Goal: Task Accomplishment & Management: Complete application form

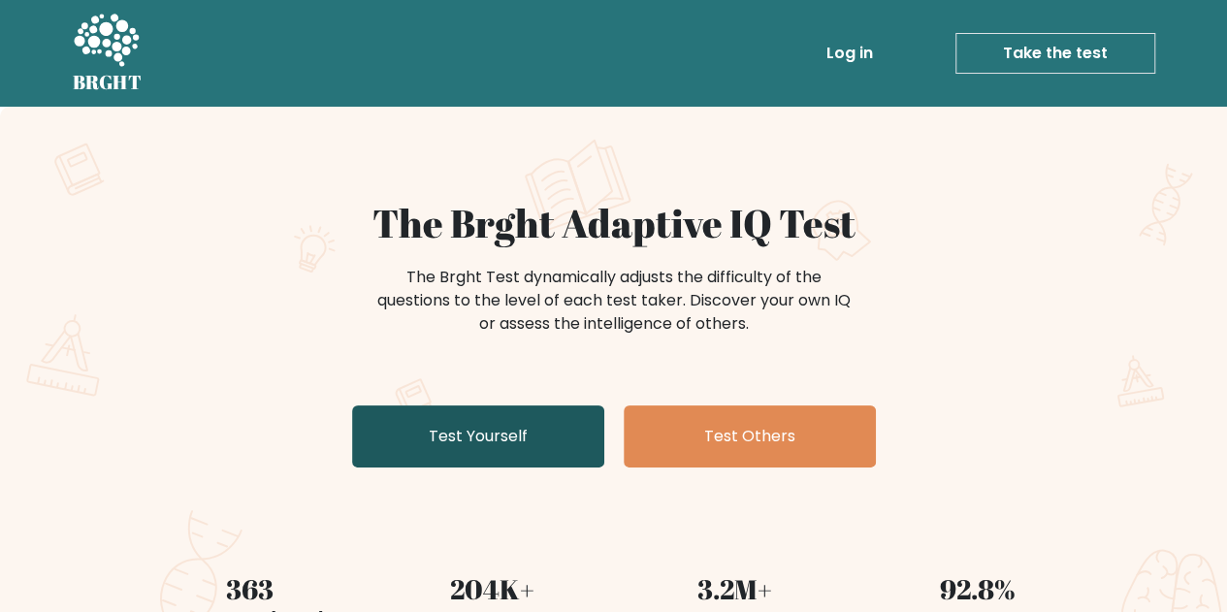
click at [464, 420] on link "Test Yourself" at bounding box center [478, 437] width 252 height 62
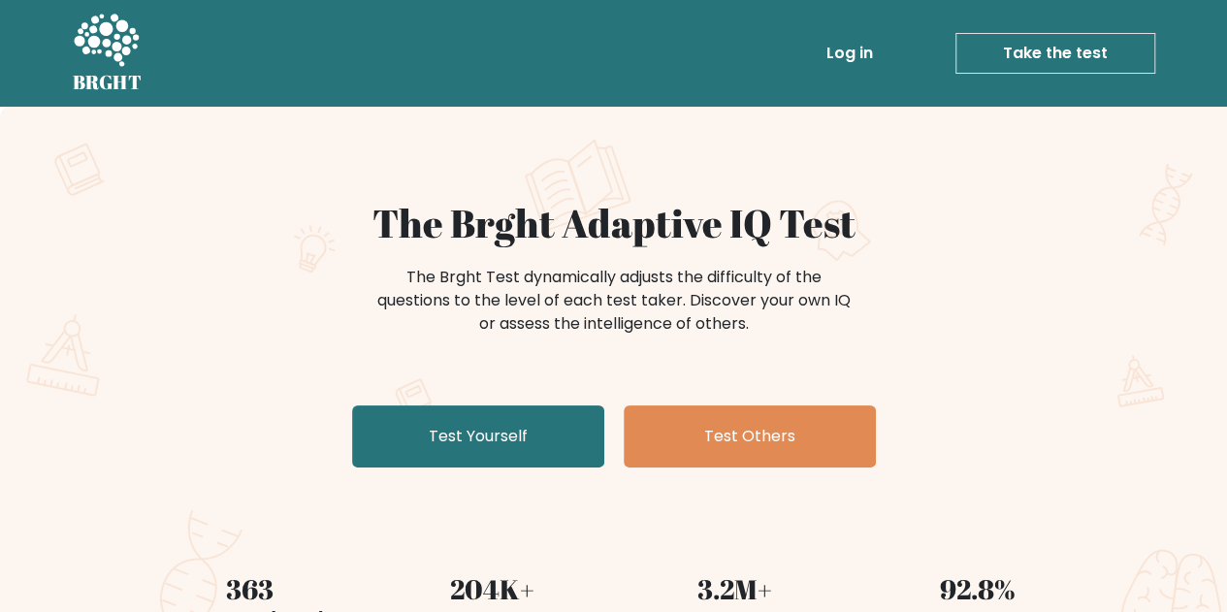
click at [267, 278] on div "The Brght Test dynamically adjusts the difficulty of the questions to the level…" at bounding box center [614, 310] width 776 height 97
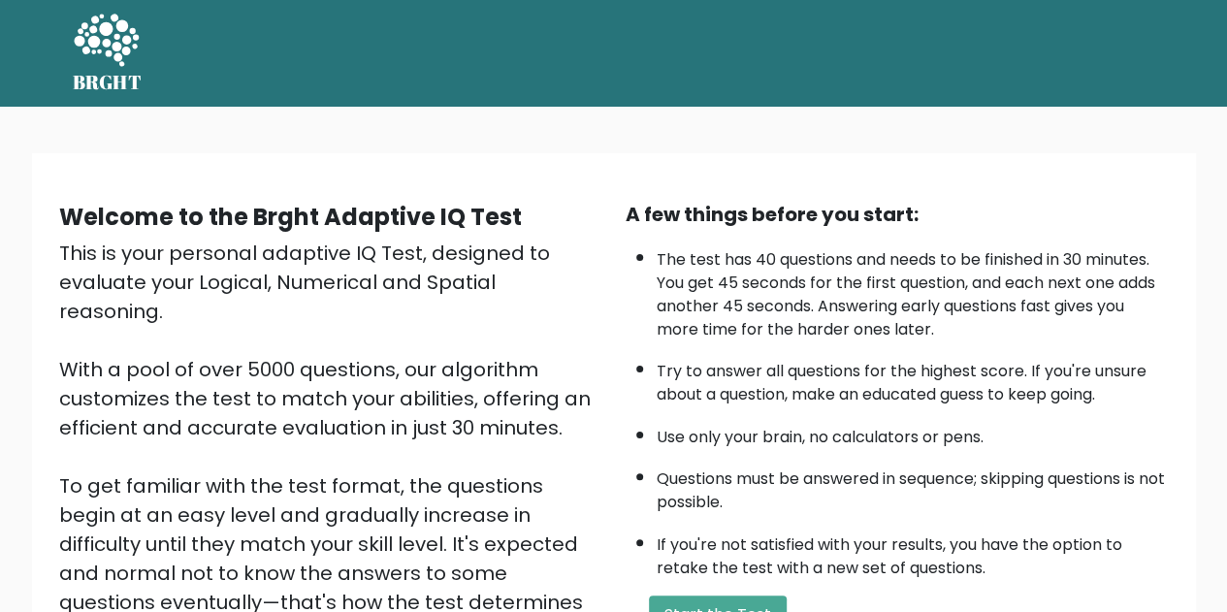
scroll to position [194, 0]
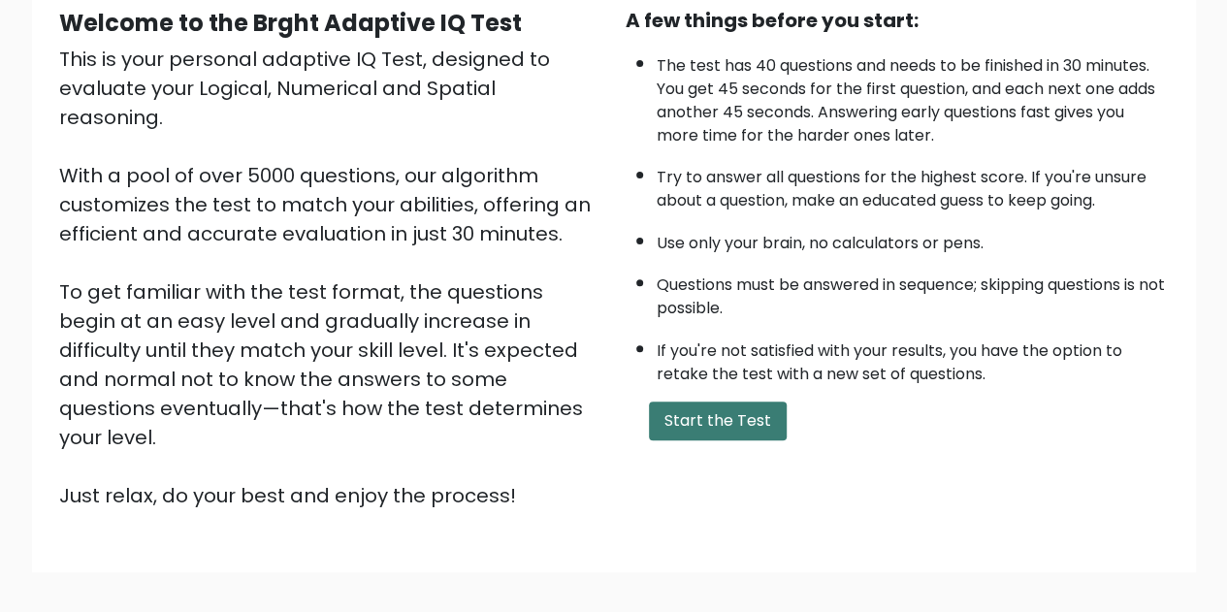
click at [729, 419] on button "Start the Test" at bounding box center [718, 421] width 138 height 39
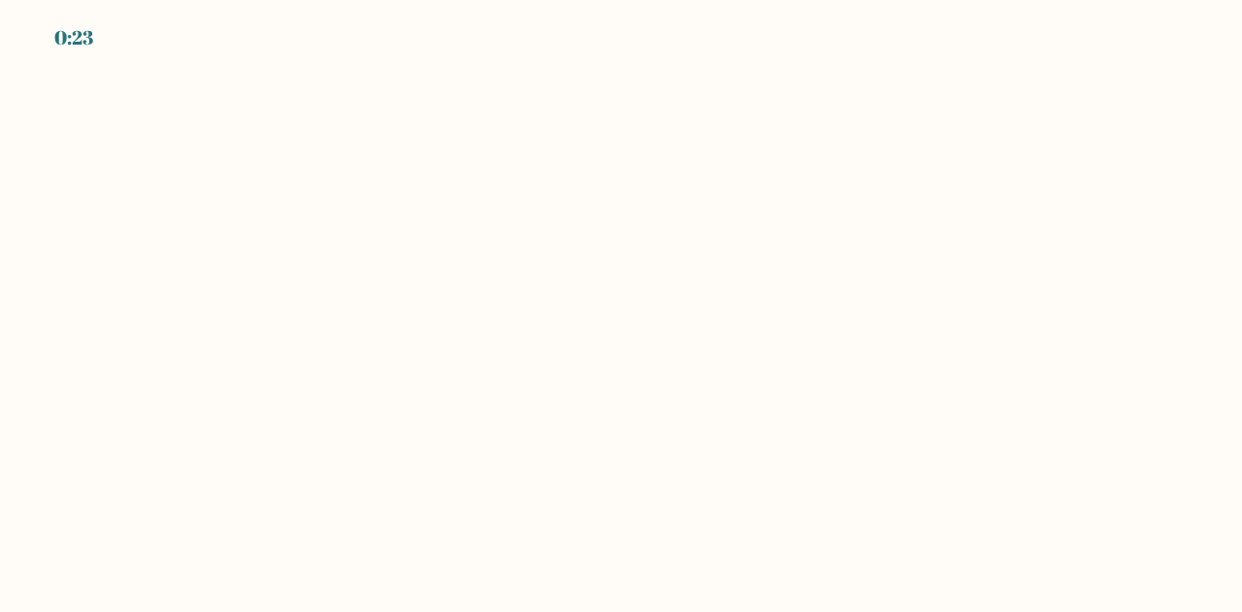
click at [537, 375] on body "0:23" at bounding box center [621, 306] width 1242 height 612
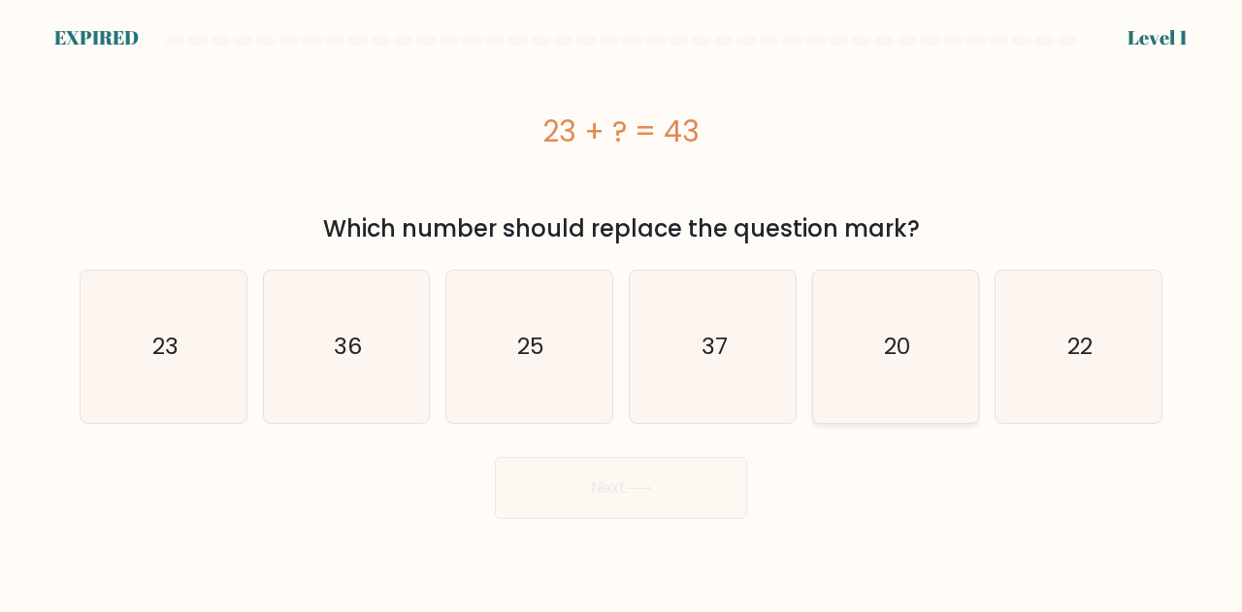
click at [929, 374] on icon "20" at bounding box center [896, 347] width 152 height 152
click at [622, 311] on input "e. 20" at bounding box center [621, 309] width 1 height 5
radio input "true"
click at [680, 486] on div "Next" at bounding box center [621, 483] width 1106 height 72
click at [634, 492] on div "Next" at bounding box center [621, 483] width 1106 height 72
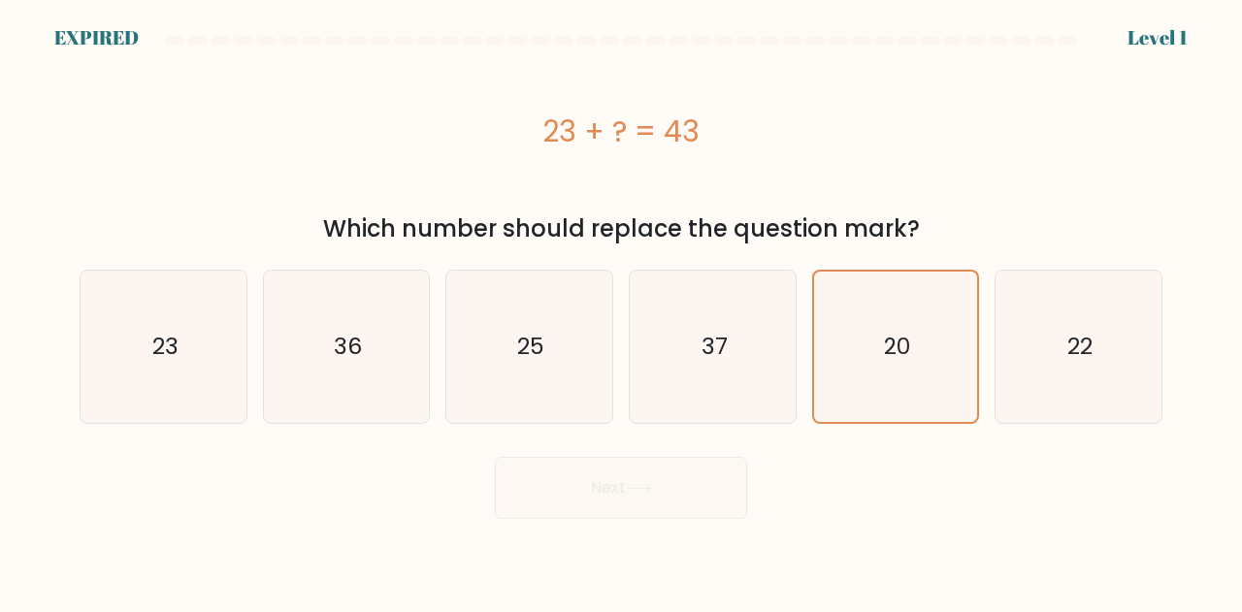
click at [628, 489] on div "Next" at bounding box center [621, 483] width 1106 height 72
click at [660, 496] on div "Next" at bounding box center [621, 483] width 1106 height 72
click at [1017, 496] on div "Next" at bounding box center [621, 483] width 1106 height 72
click at [897, 498] on div "Next" at bounding box center [621, 483] width 1106 height 72
click at [629, 497] on div "Next" at bounding box center [621, 483] width 1106 height 72
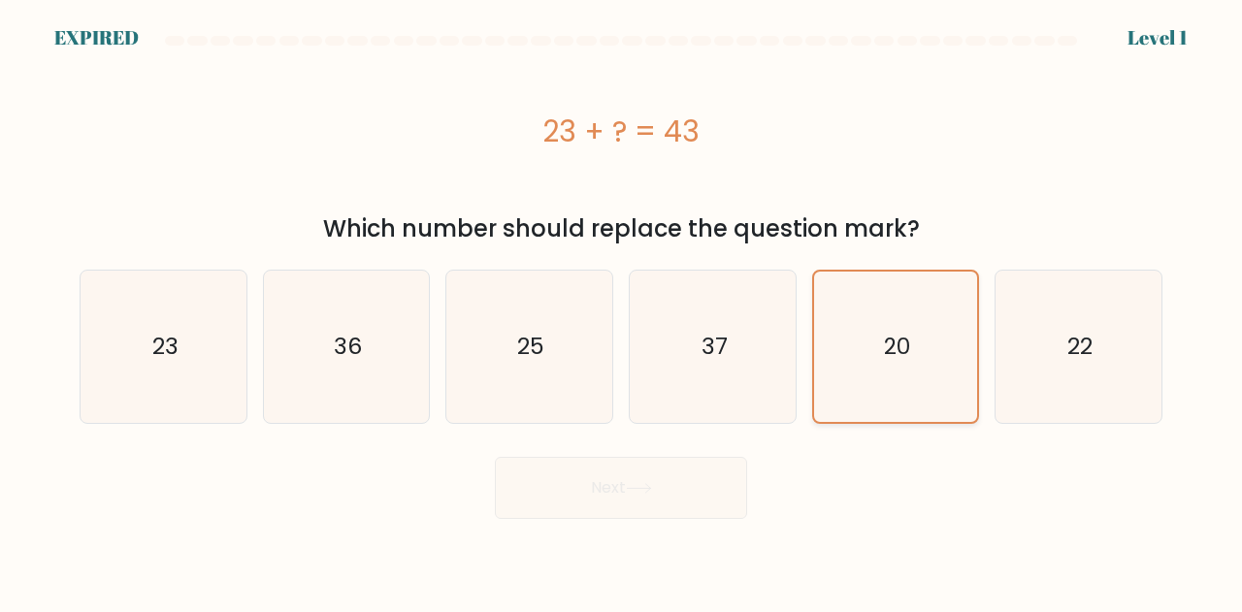
click at [925, 367] on icon "20" at bounding box center [896, 347] width 150 height 150
click at [622, 311] on input "e. 20" at bounding box center [621, 309] width 1 height 5
click at [648, 486] on div "Next" at bounding box center [621, 483] width 1106 height 72
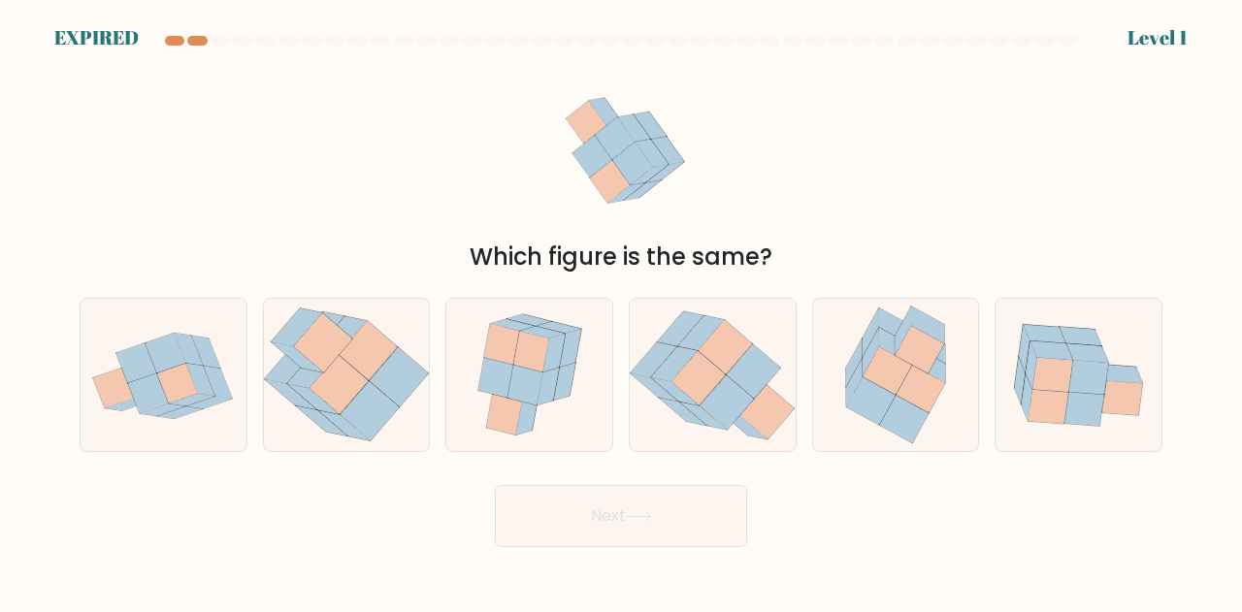
click at [801, 129] on div "Which figure is the same?" at bounding box center [621, 163] width 1106 height 221
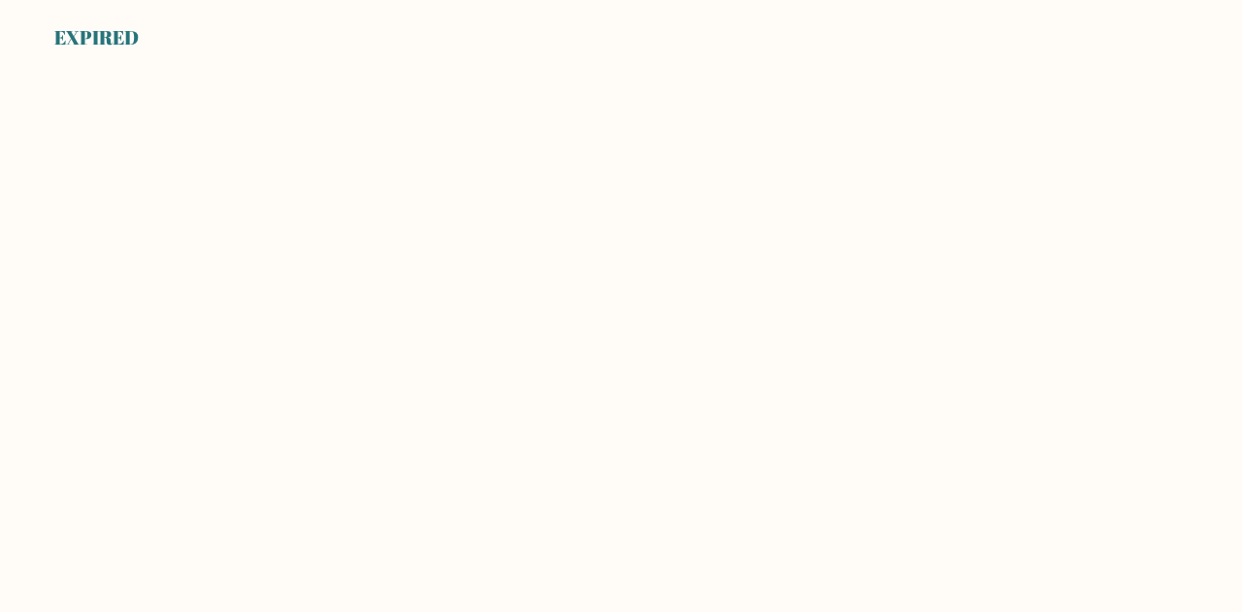
click at [483, 123] on body "EXPIRED" at bounding box center [621, 306] width 1242 height 612
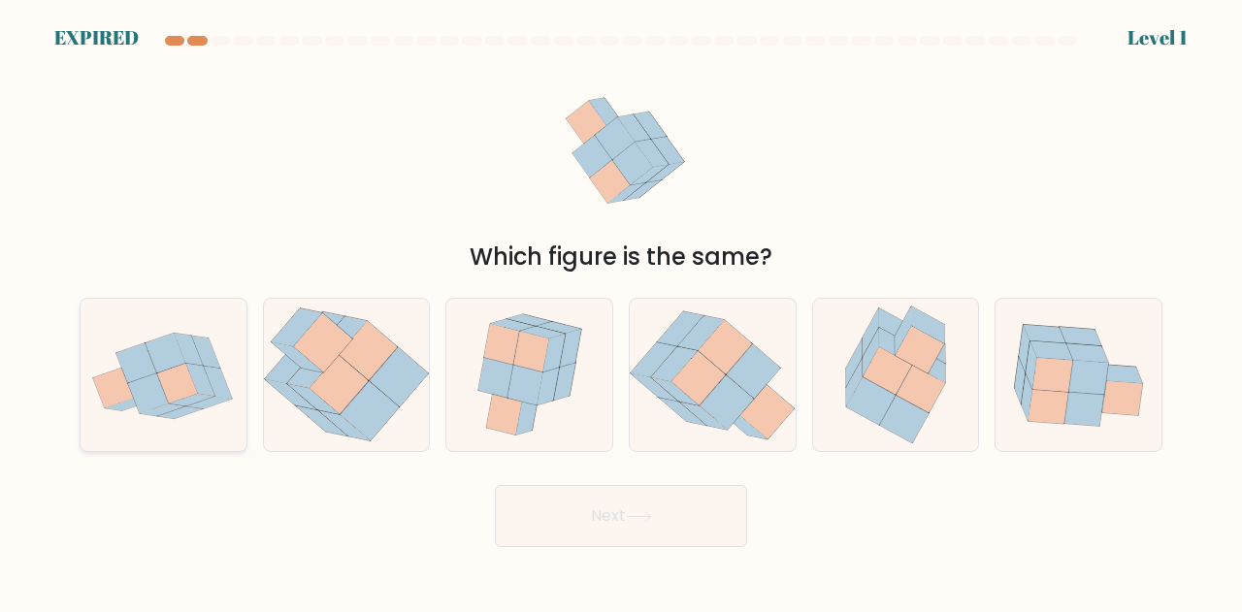
click at [150, 383] on icon at bounding box center [148, 394] width 41 height 40
click at [621, 311] on input "a." at bounding box center [621, 309] width 1 height 5
radio input "true"
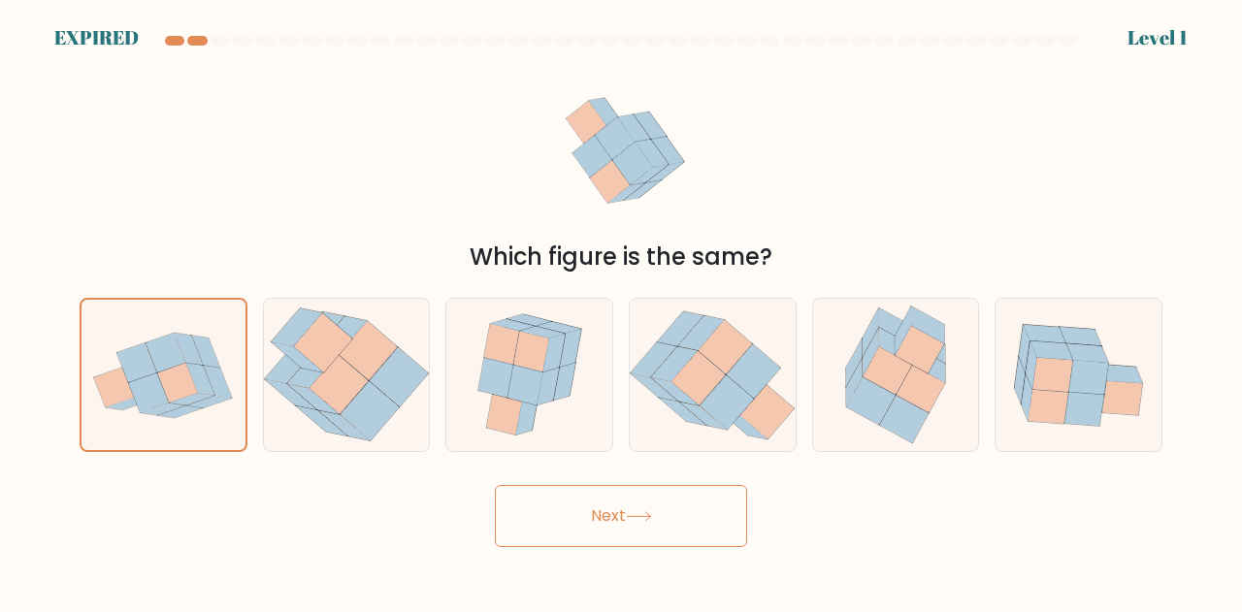
click at [679, 526] on button "Next" at bounding box center [621, 516] width 252 height 62
click at [647, 535] on button "Next" at bounding box center [621, 516] width 252 height 62
click at [607, 506] on button "Next" at bounding box center [621, 516] width 252 height 62
click at [728, 515] on button "Next" at bounding box center [621, 516] width 252 height 62
click at [558, 525] on button "Next" at bounding box center [621, 516] width 252 height 62
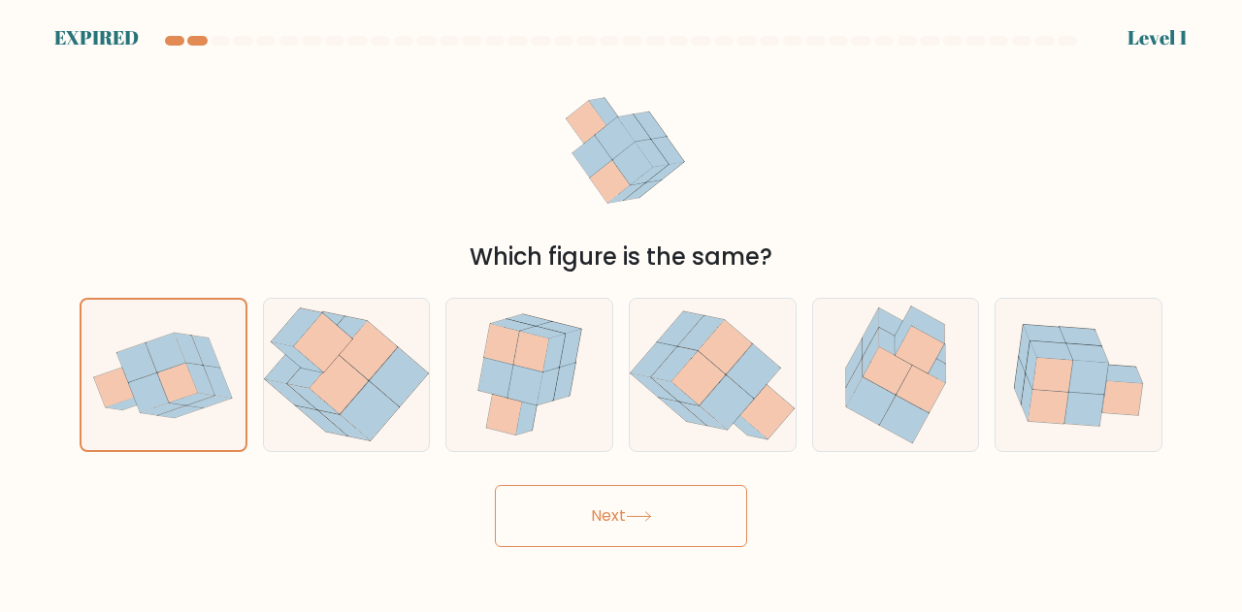
click at [602, 510] on button "Next" at bounding box center [621, 516] width 252 height 62
click at [600, 529] on button "Next" at bounding box center [621, 516] width 252 height 62
click at [615, 531] on button "Next" at bounding box center [621, 516] width 252 height 62
click at [616, 528] on button "Next" at bounding box center [621, 516] width 252 height 62
click at [618, 523] on button "Next" at bounding box center [621, 516] width 252 height 62
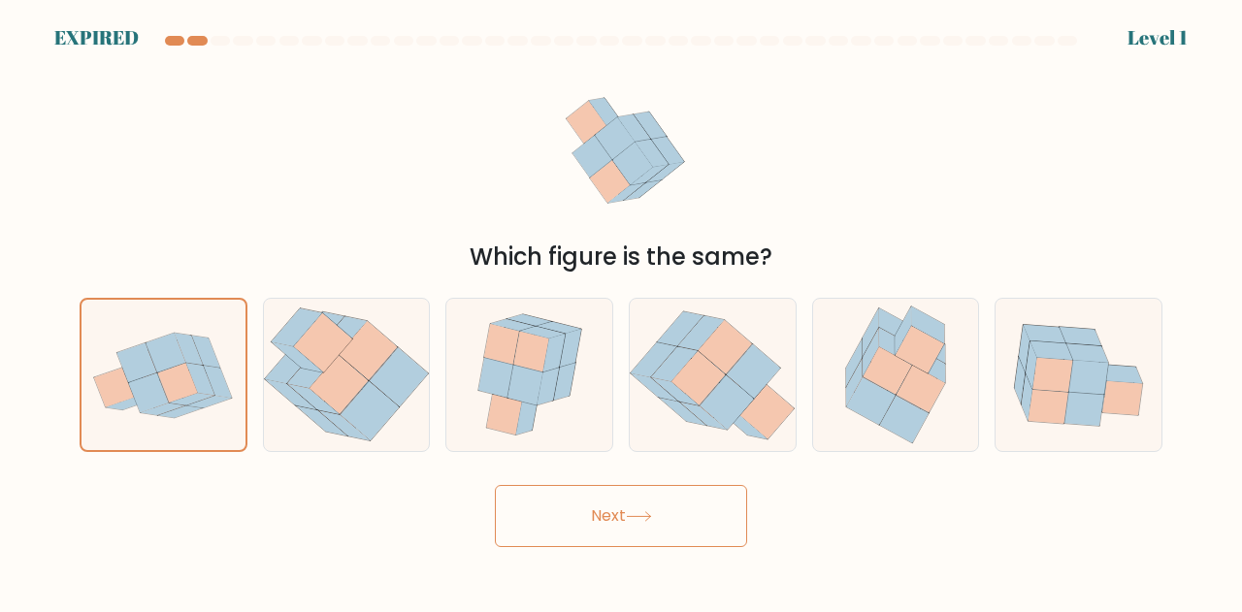
click at [622, 518] on button "Next" at bounding box center [621, 516] width 252 height 62
click at [624, 518] on button "Next" at bounding box center [621, 516] width 252 height 62
click at [930, 157] on div "Which figure is the same?" at bounding box center [621, 163] width 1106 height 221
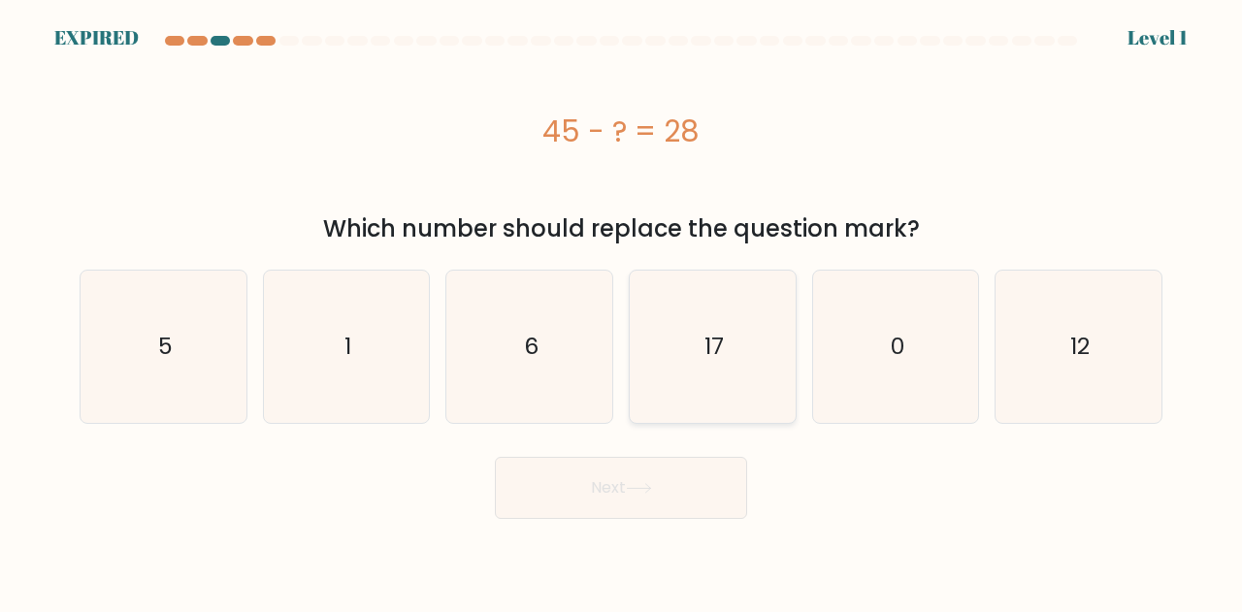
click at [765, 313] on icon "17" at bounding box center [712, 347] width 152 height 152
click at [622, 311] on input "d. 17" at bounding box center [621, 309] width 1 height 5
radio input "true"
click at [668, 494] on button "Next" at bounding box center [621, 488] width 252 height 62
click at [657, 494] on button "Next" at bounding box center [621, 488] width 252 height 62
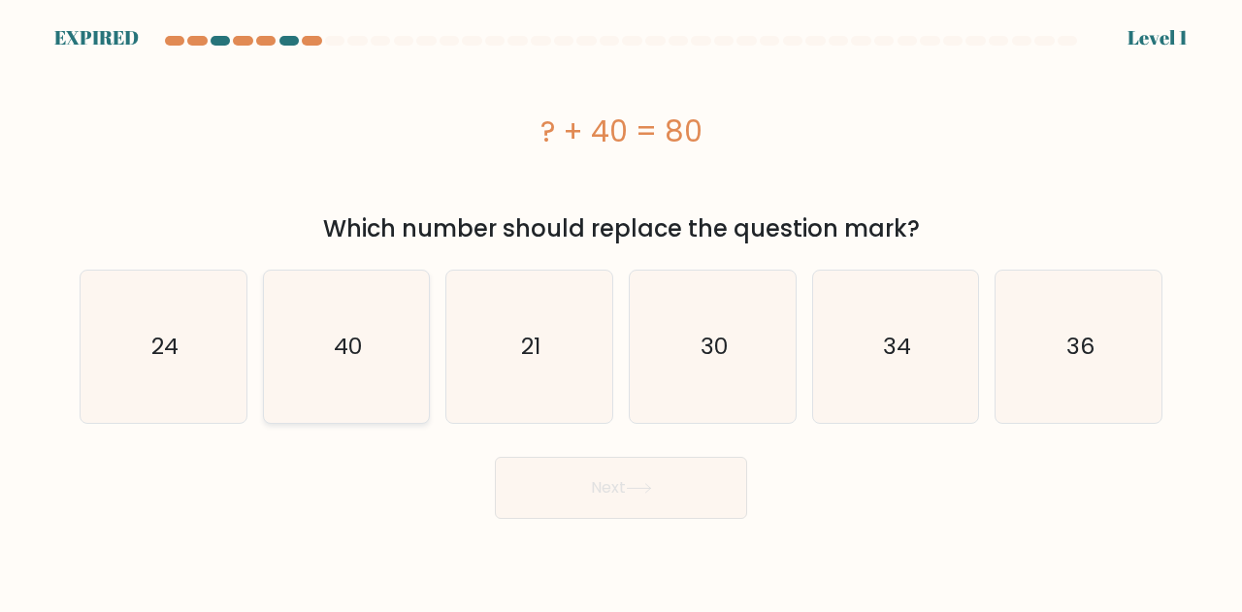
click at [295, 335] on icon "40" at bounding box center [347, 347] width 152 height 152
click at [621, 311] on input "b. 40" at bounding box center [621, 309] width 1 height 5
radio input "true"
click at [563, 473] on button "Next" at bounding box center [621, 488] width 252 height 62
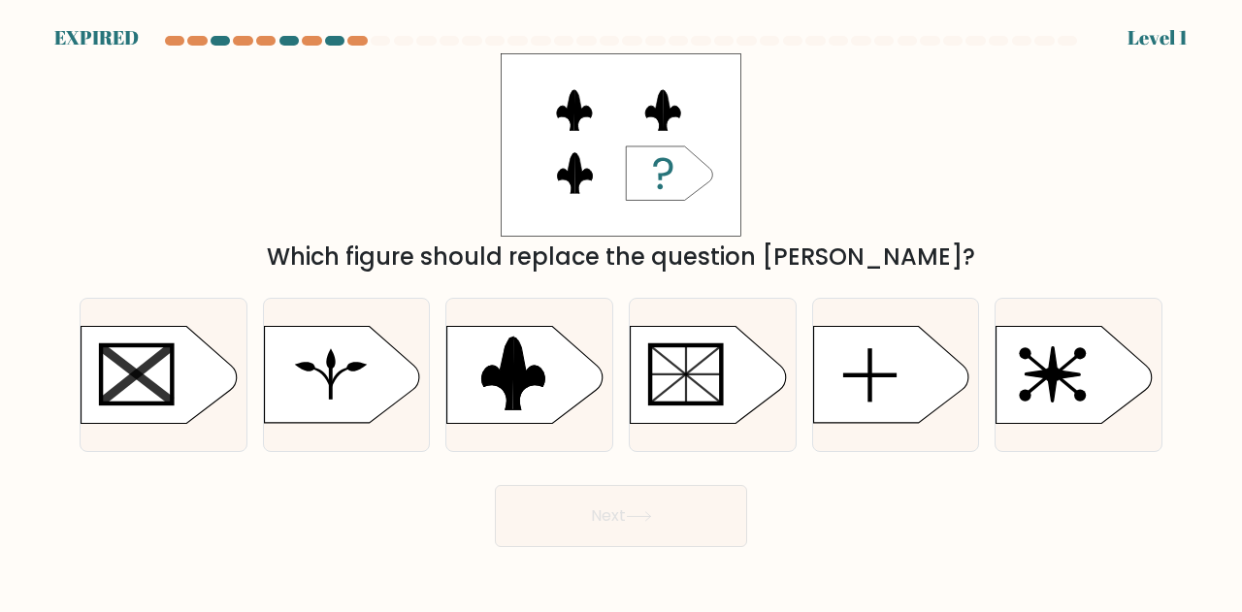
drag, startPoint x: 238, startPoint y: 184, endPoint x: 336, endPoint y: 131, distance: 111.6
click at [238, 184] on div "Which figure should replace the question [PERSON_NAME]?" at bounding box center [621, 163] width 1106 height 221
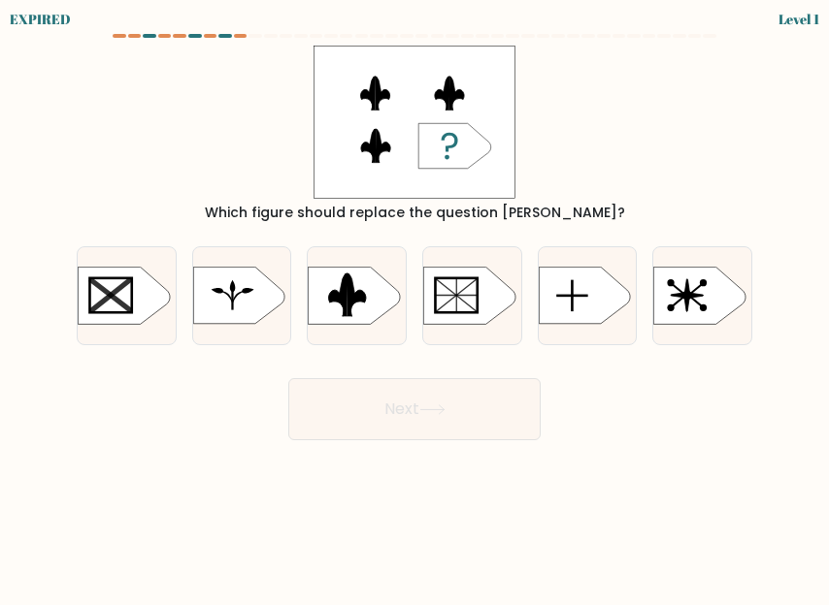
drag, startPoint x: 149, startPoint y: 122, endPoint x: 252, endPoint y: 75, distance: 113.3
click at [149, 122] on div "Which figure should replace the question [PERSON_NAME]?" at bounding box center [414, 135] width 699 height 178
click at [381, 293] on rect at bounding box center [303, 265] width 254 height 193
click at [414, 303] on input "c." at bounding box center [414, 305] width 1 height 5
radio input "true"
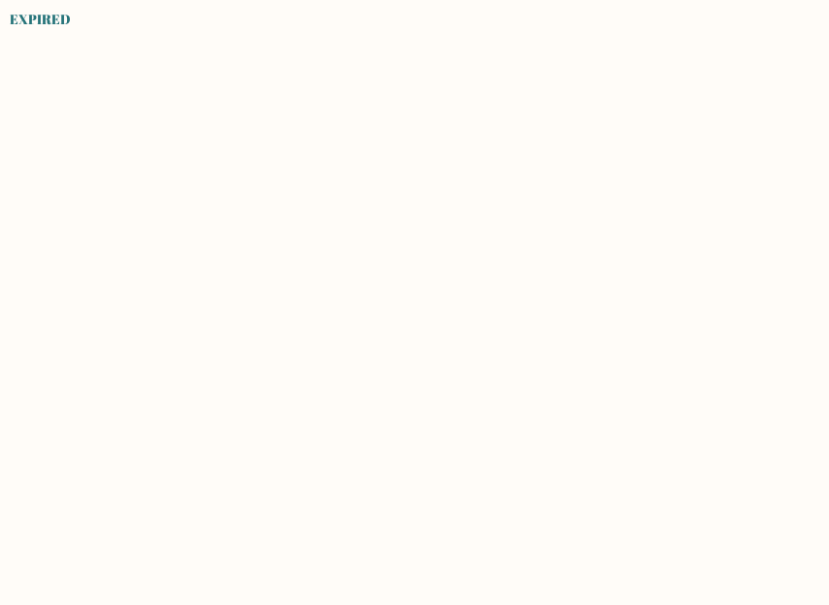
click at [256, 112] on body "EXPIRED" at bounding box center [414, 302] width 829 height 605
